Goal: Information Seeking & Learning: Learn about a topic

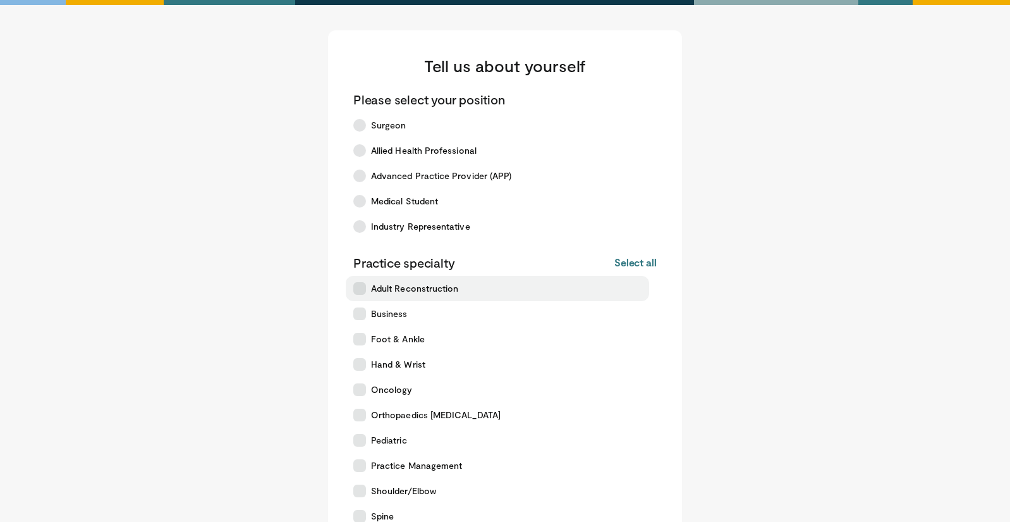
scroll to position [261, 0]
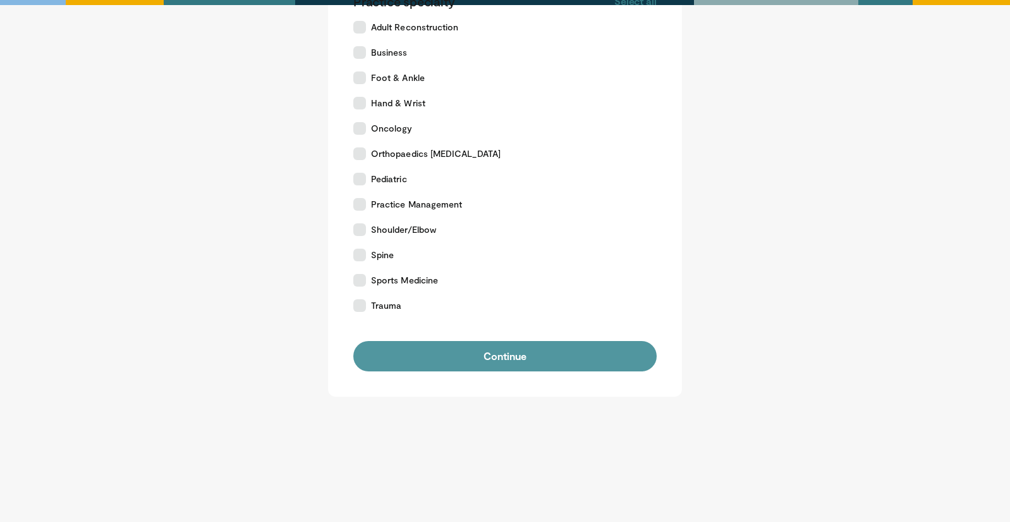
click at [577, 355] on button "Continue" at bounding box center [504, 356] width 303 height 30
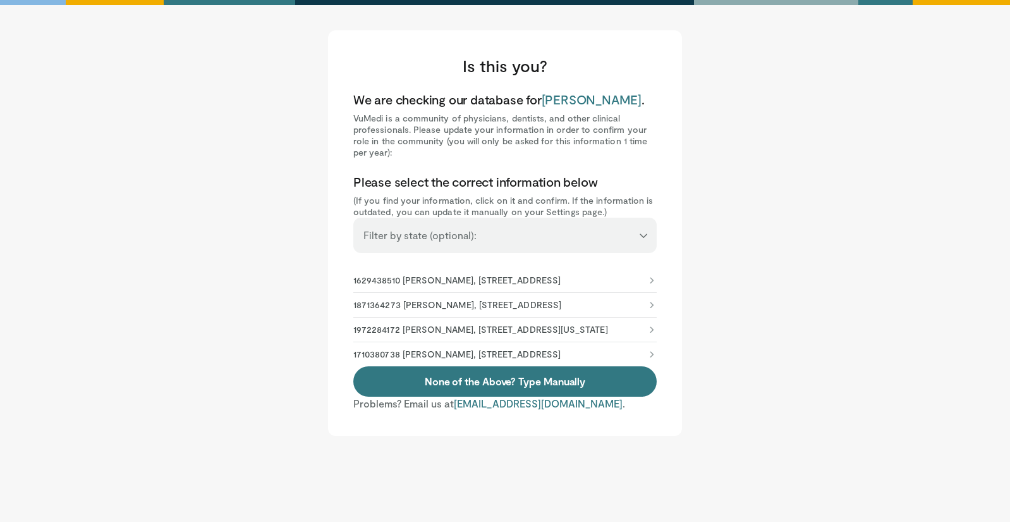
click at [458, 335] on p "1972284172 Omar Farah, 630 W 168th St, New York, NY, 10032-3725" at bounding box center [480, 329] width 255 height 11
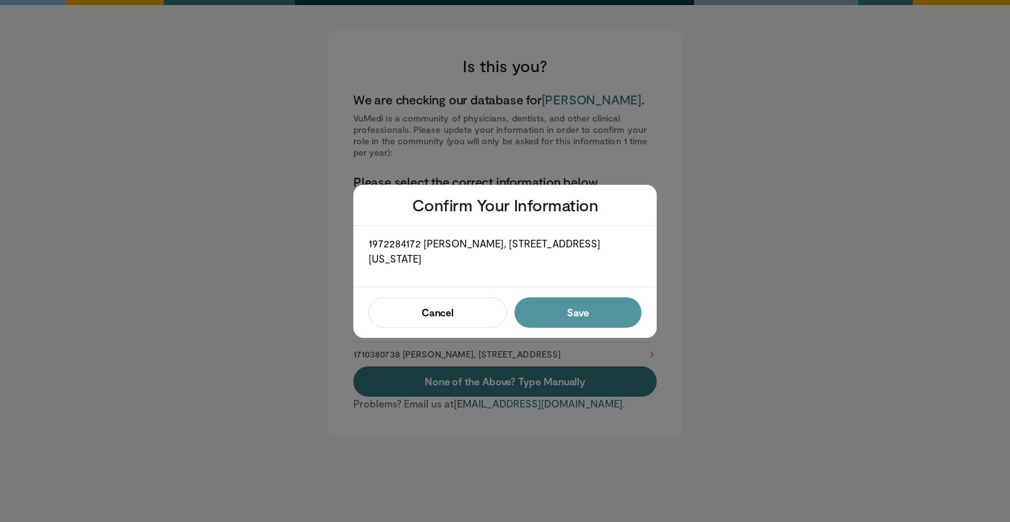
click at [577, 313] on button "Save" at bounding box center [578, 312] width 127 height 30
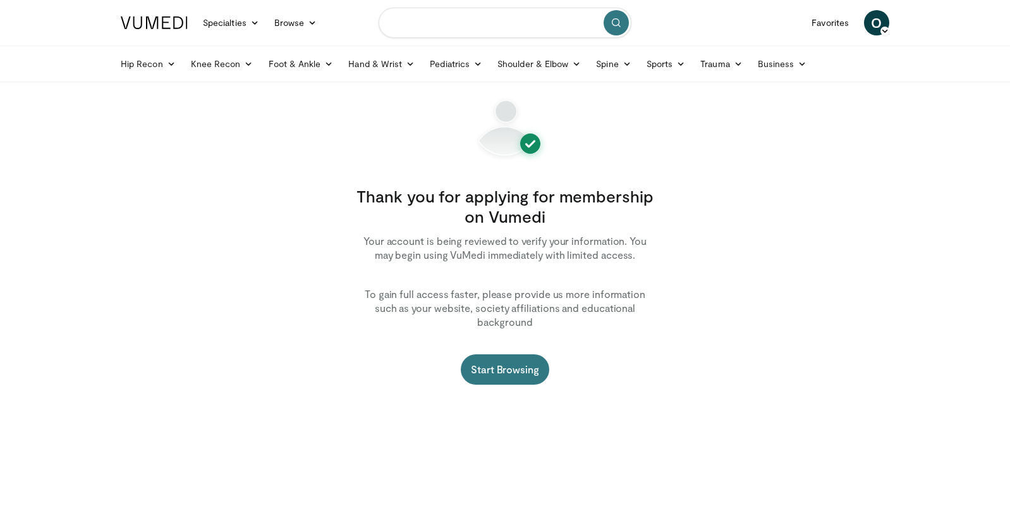
click at [479, 23] on input "Search topics, interventions" at bounding box center [505, 23] width 253 height 30
type input "**********"
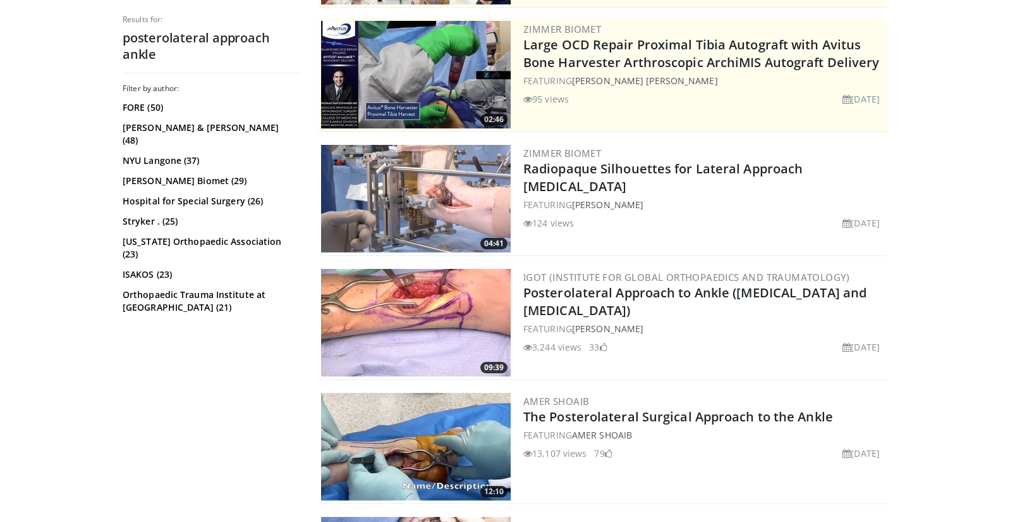
scroll to position [254, 0]
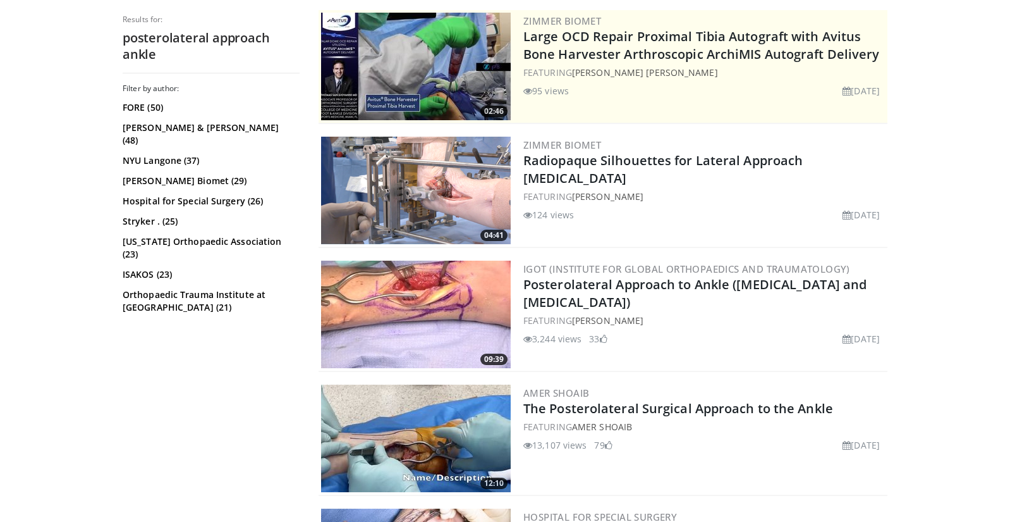
click at [450, 299] on img at bounding box center [416, 313] width 190 height 107
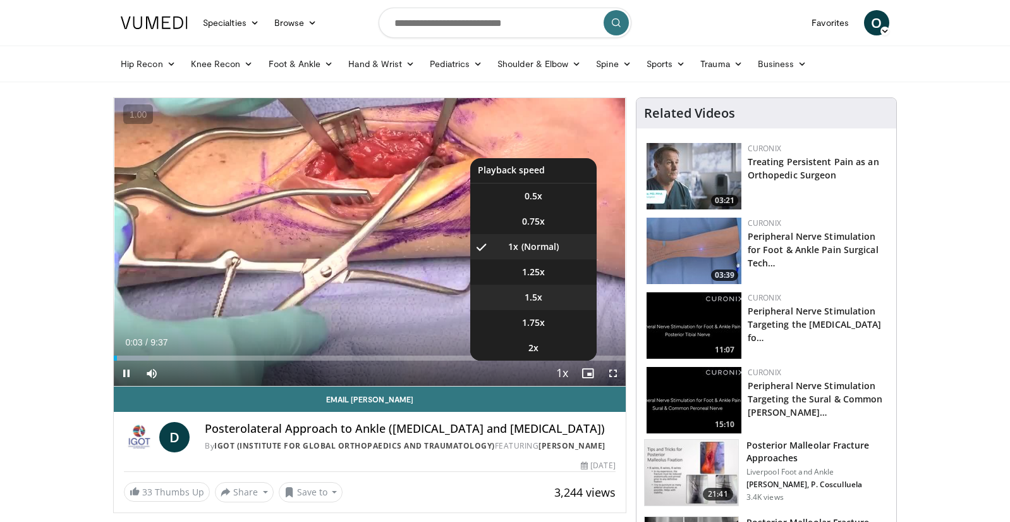
click at [566, 292] on li "1.5x" at bounding box center [533, 297] width 126 height 25
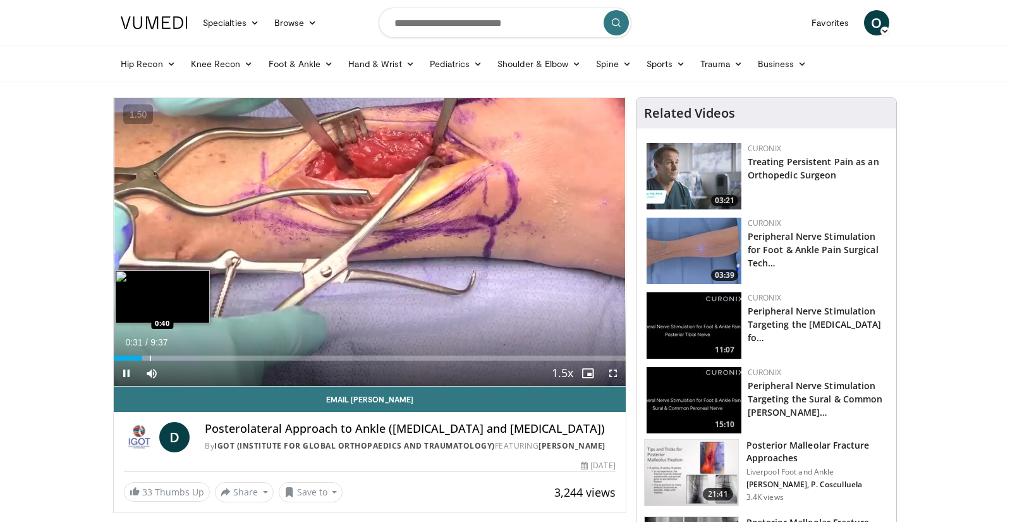
click at [150, 356] on div "Progress Bar" at bounding box center [150, 357] width 1 height 5
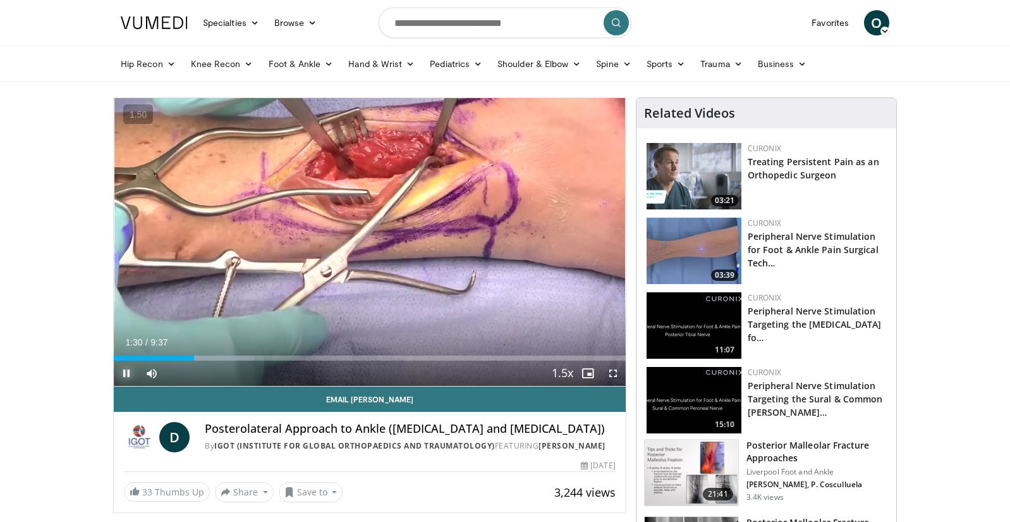
click at [130, 376] on span "Video Player" at bounding box center [126, 372] width 25 height 25
click at [129, 379] on span "Video Player" at bounding box center [126, 372] width 25 height 25
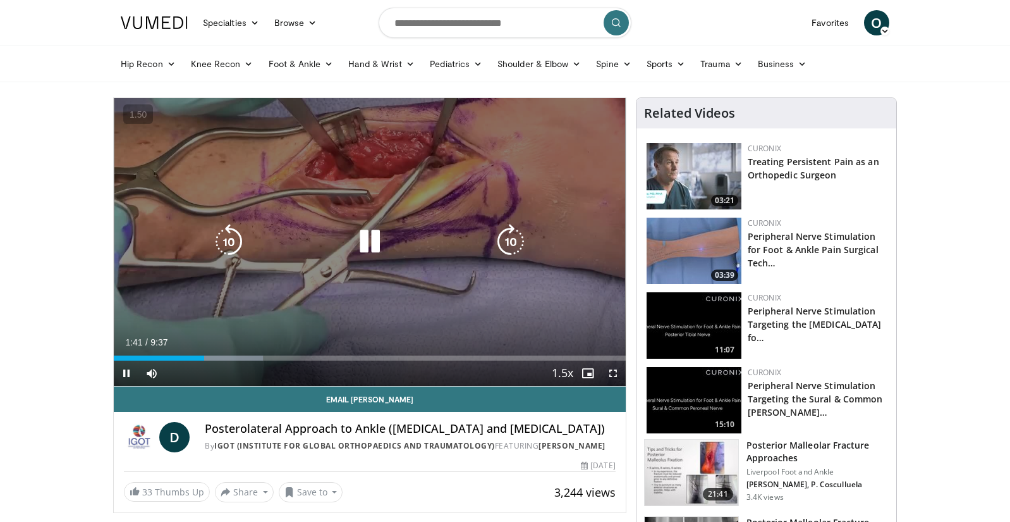
click at [275, 226] on div "10 seconds Tap to unmute" at bounding box center [370, 242] width 512 height 288
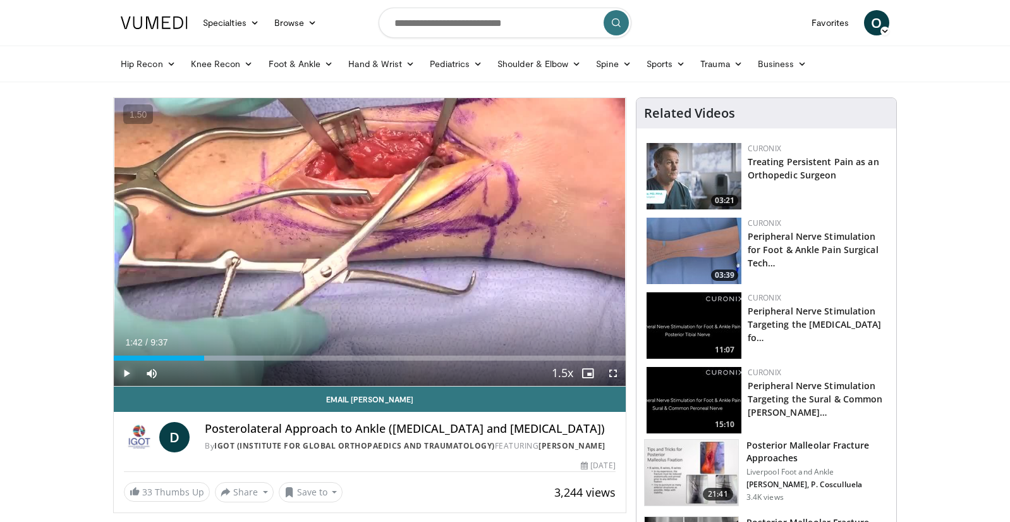
click at [127, 376] on span "Video Player" at bounding box center [126, 372] width 25 height 25
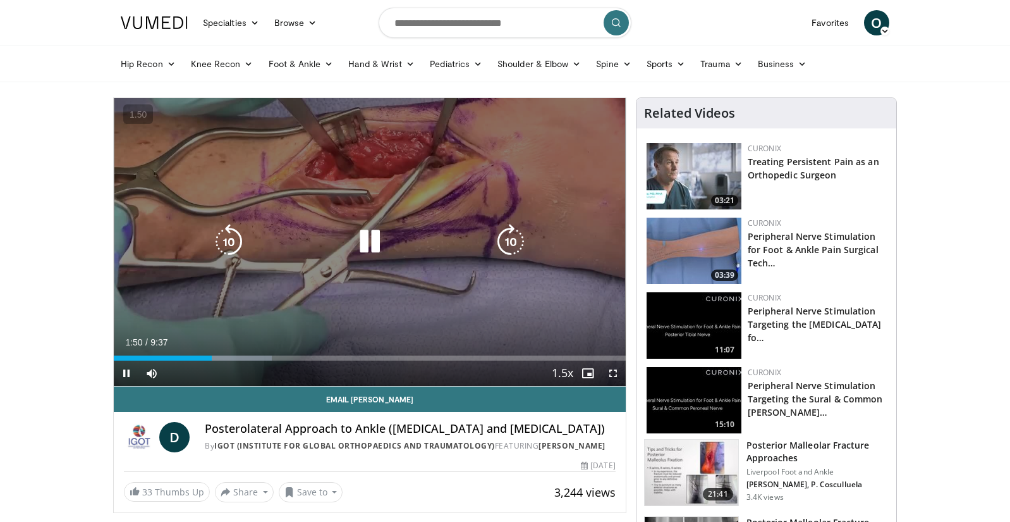
click at [365, 241] on icon "Video Player" at bounding box center [369, 241] width 35 height 35
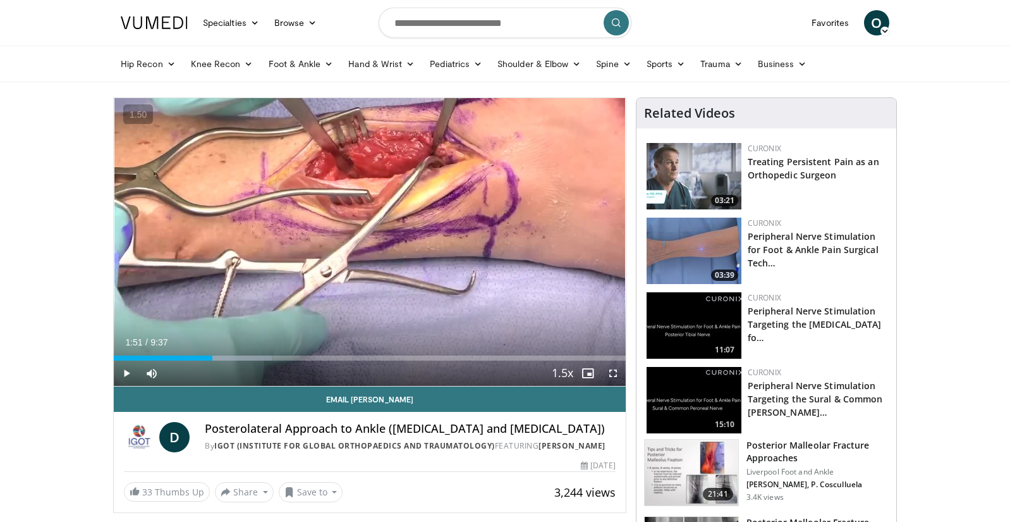
click at [424, 170] on div "10 seconds Tap to unmute" at bounding box center [370, 242] width 512 height 288
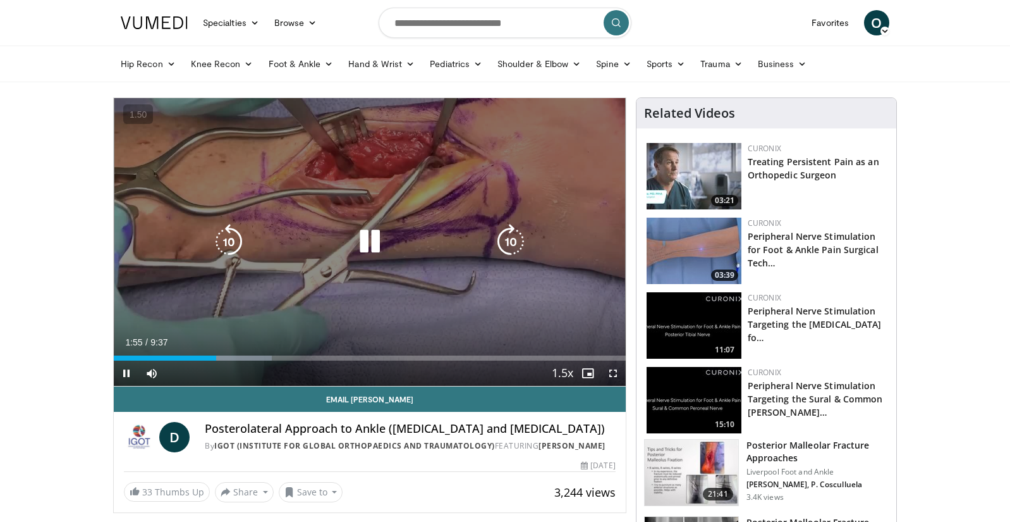
click at [382, 197] on div "10 seconds Tap to unmute" at bounding box center [370, 242] width 512 height 288
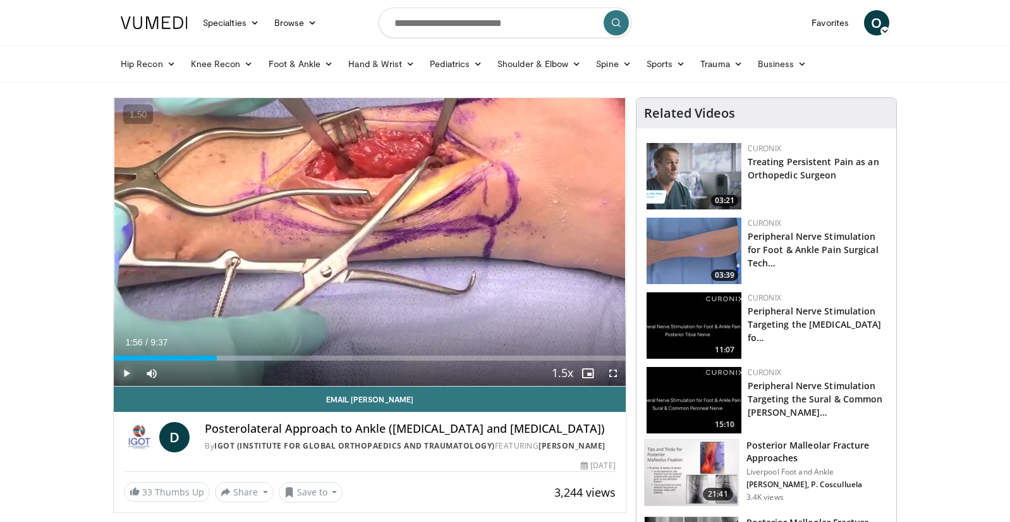
click at [134, 376] on span "Video Player" at bounding box center [126, 372] width 25 height 25
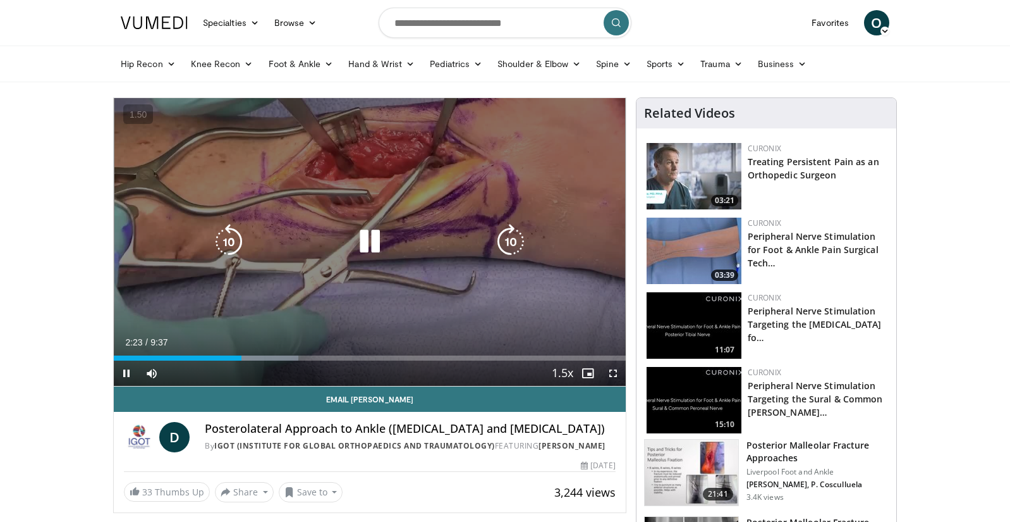
click at [455, 281] on div "10 seconds Tap to unmute" at bounding box center [370, 242] width 512 height 288
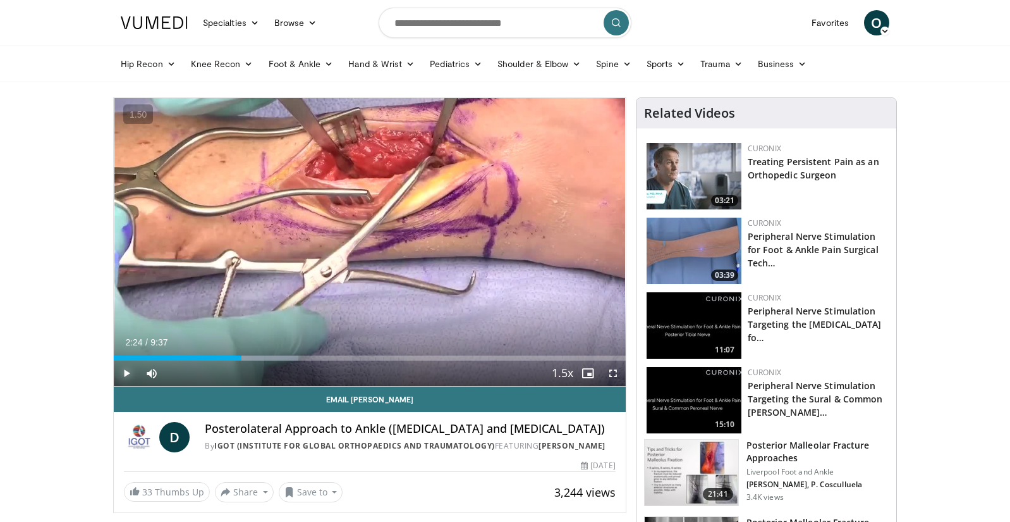
click at [128, 372] on span "Video Player" at bounding box center [126, 372] width 25 height 25
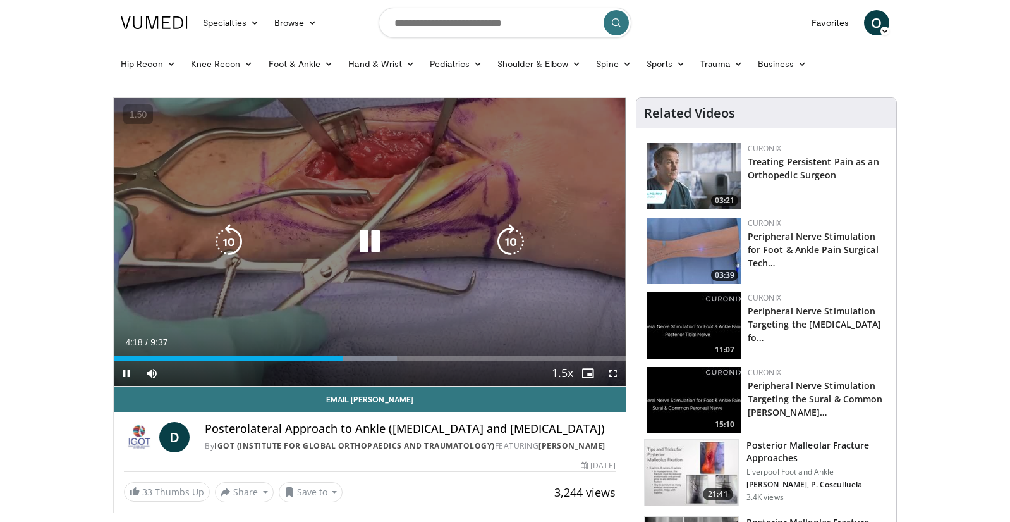
click at [468, 321] on div "10 seconds Tap to unmute" at bounding box center [370, 242] width 512 height 288
click at [360, 240] on icon "Video Player" at bounding box center [369, 241] width 35 height 35
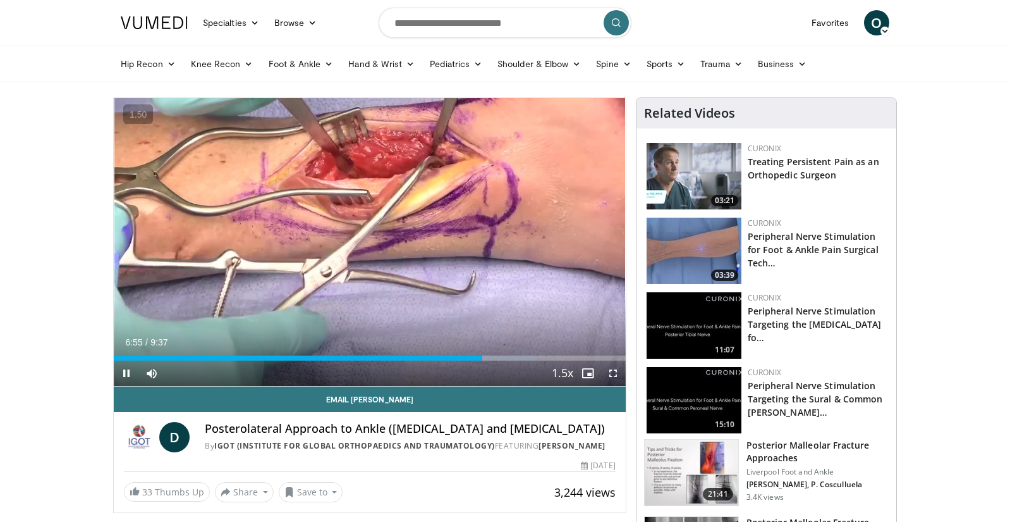
click at [396, 362] on div "Current Time 6:55 / Duration 9:37 Pause Skip Backward Skip Forward Mute 100% Lo…" at bounding box center [370, 372] width 512 height 25
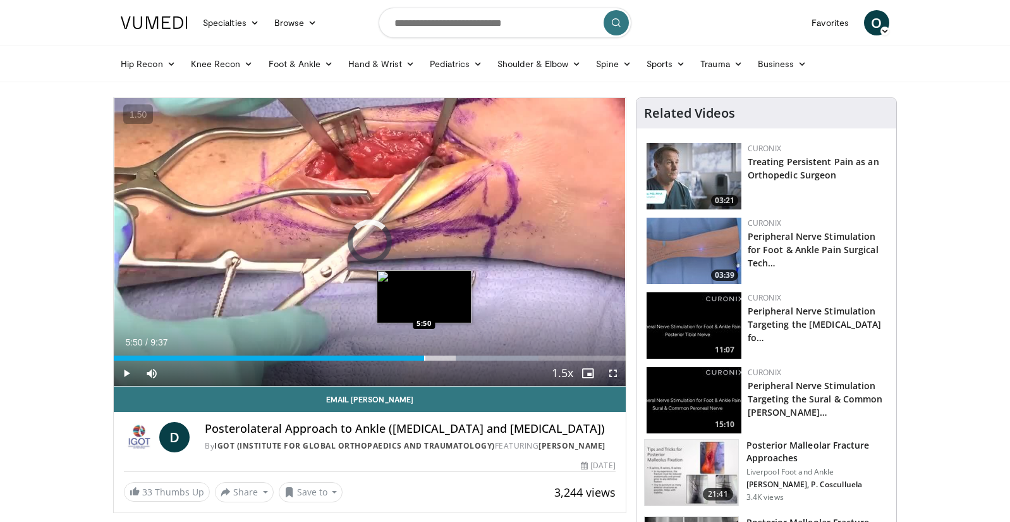
click at [424, 359] on div "Progress Bar" at bounding box center [424, 357] width 1 height 5
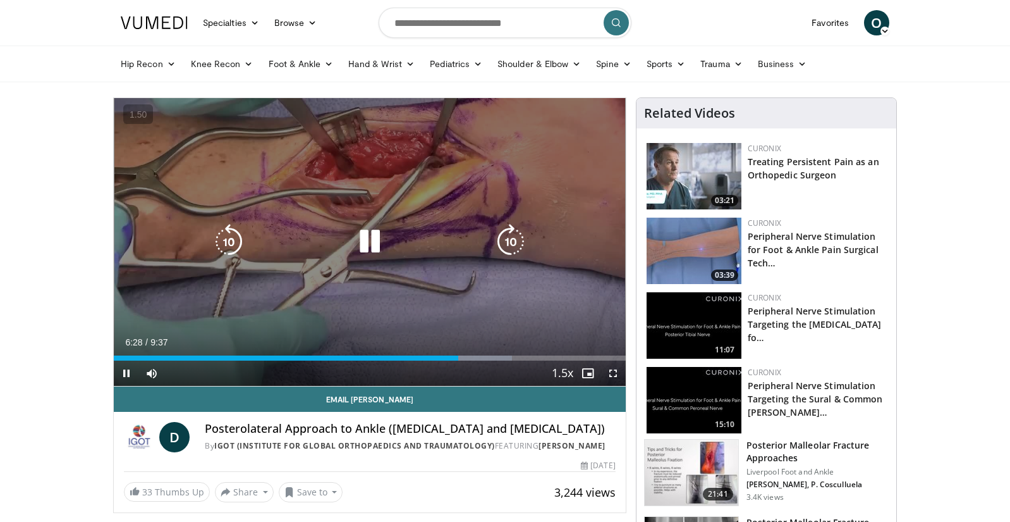
click at [373, 253] on icon "Video Player" at bounding box center [369, 241] width 35 height 35
